Goal: Information Seeking & Learning: Learn about a topic

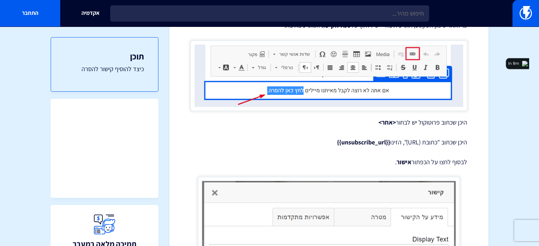
click at [308, 146] on p "היכן שכתוב "כתובת (URL)", הזינו {{unsubscribe_url}}" at bounding box center [329, 142] width 276 height 9
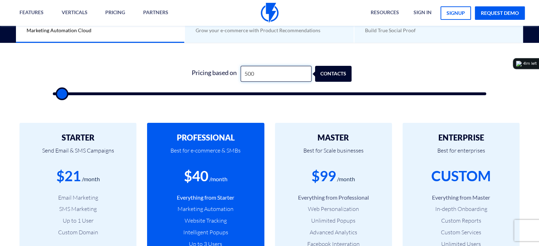
click at [260, 76] on input "500" at bounding box center [276, 74] width 71 height 16
type input "1"
type input "500"
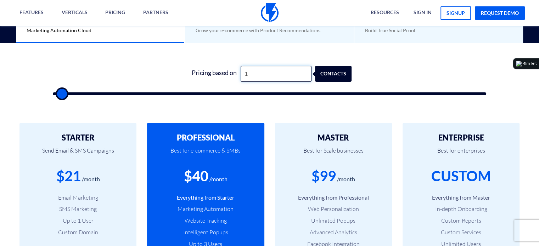
type input "11"
type input "500"
type input "110"
type input "500"
type input "1,102"
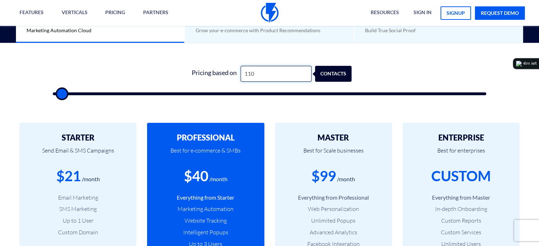
type input "1000"
type input "11,027"
type input "11000"
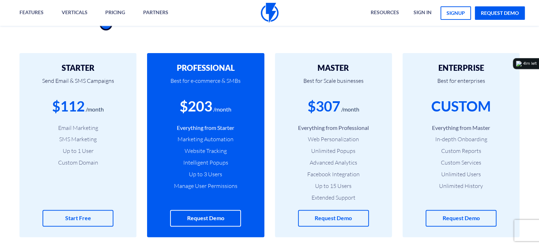
scroll to position [248, 0]
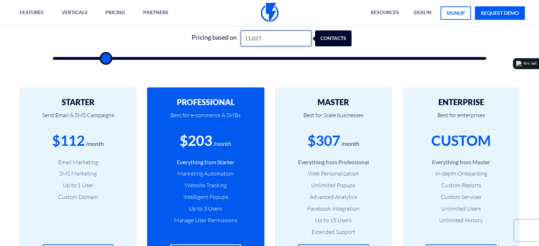
type input "11,027"
